Goal: Transaction & Acquisition: Purchase product/service

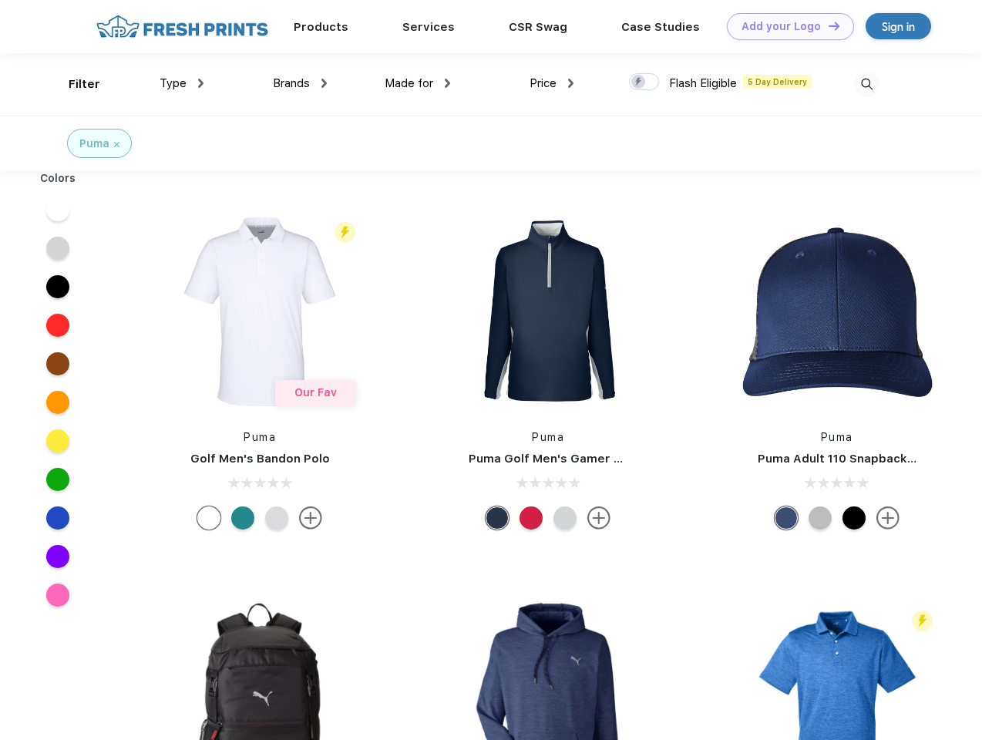
click at [784, 26] on link "Add your Logo Design Tool" at bounding box center [790, 26] width 127 height 27
click at [0, 0] on div "Design Tool" at bounding box center [0, 0] width 0 height 0
click at [827, 25] on link "Add your Logo Design Tool" at bounding box center [790, 26] width 127 height 27
click at [74, 84] on div "Filter" at bounding box center [85, 85] width 32 height 18
click at [182, 83] on span "Type" at bounding box center [173, 83] width 27 height 14
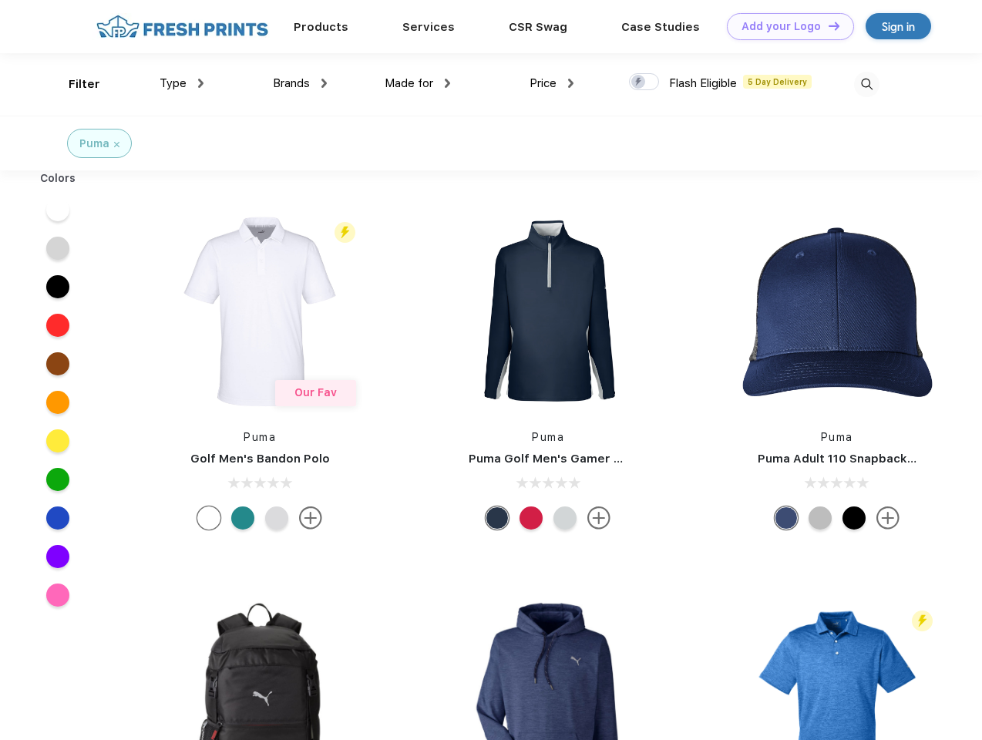
click at [300, 83] on span "Brands" at bounding box center [291, 83] width 37 height 14
click at [418, 83] on span "Made for" at bounding box center [409, 83] width 49 height 14
click at [552, 83] on span "Price" at bounding box center [542, 83] width 27 height 14
click at [644, 82] on div at bounding box center [644, 81] width 30 height 17
click at [639, 82] on input "checkbox" at bounding box center [634, 77] width 10 height 10
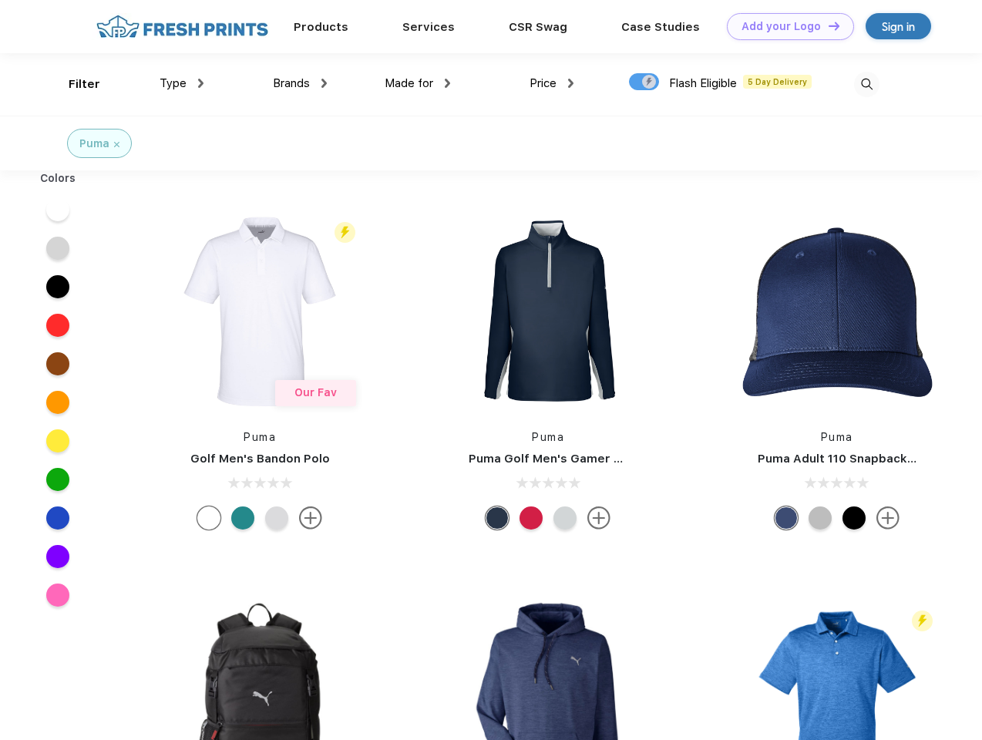
click at [866, 84] on img at bounding box center [866, 84] width 25 height 25
